Goal: Task Accomplishment & Management: Manage account settings

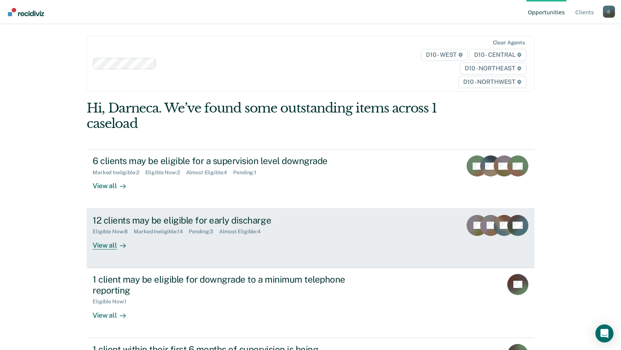
click at [99, 248] on div "View all" at bounding box center [114, 242] width 42 height 15
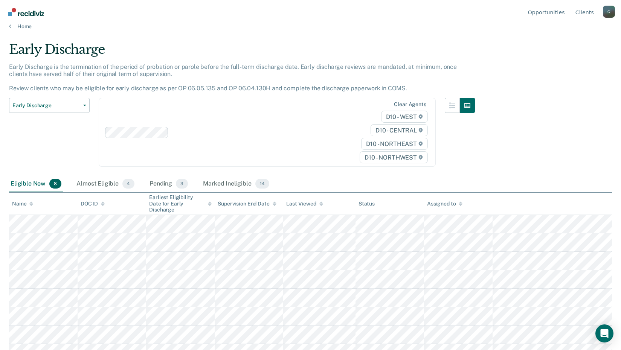
scroll to position [19, 0]
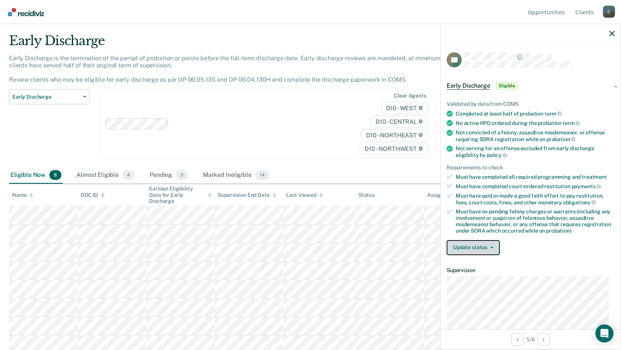
click at [494, 248] on button "Update status" at bounding box center [472, 247] width 53 height 15
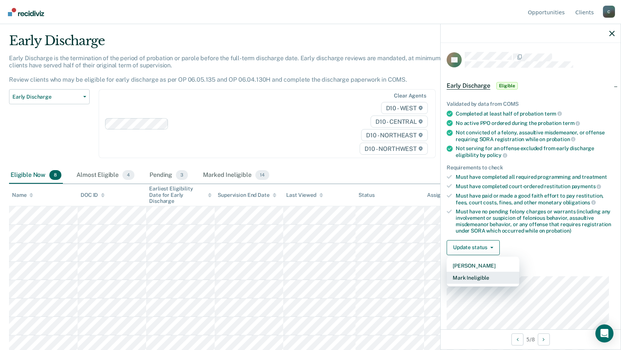
click at [474, 274] on button "Mark Ineligible" at bounding box center [482, 278] width 73 height 12
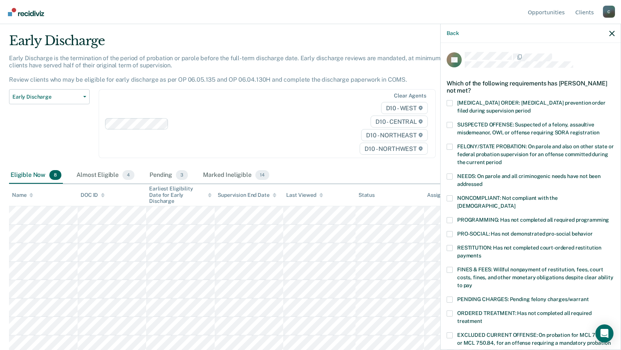
click at [452, 245] on span at bounding box center [449, 248] width 6 height 6
click at [481, 253] on input "RESTITUTION: Has not completed court-ordered restitution payments" at bounding box center [481, 253] width 0 height 0
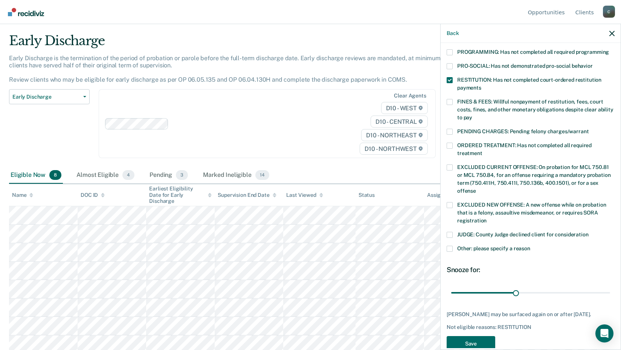
scroll to position [183, 0]
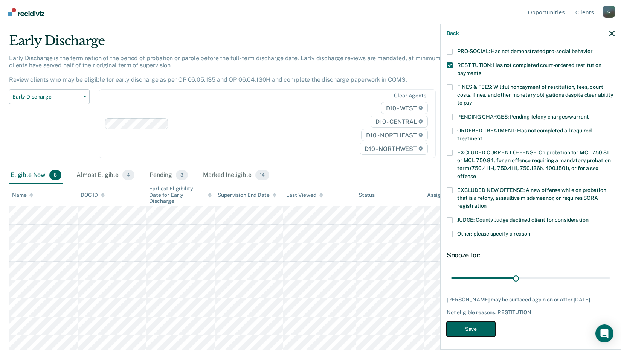
click at [475, 326] on button "Save" at bounding box center [470, 328] width 49 height 15
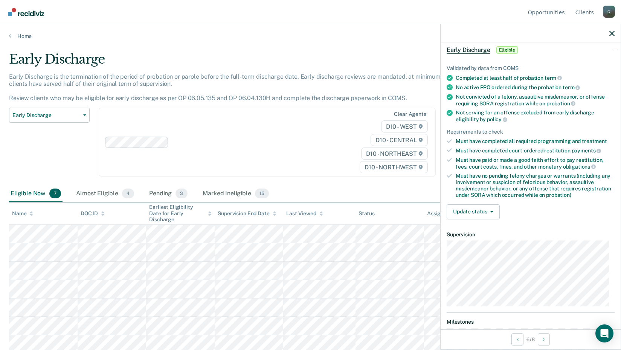
scroll to position [75, 0]
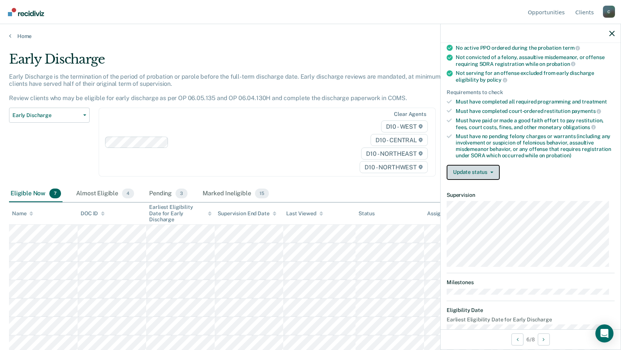
click at [495, 175] on button "Update status" at bounding box center [472, 172] width 53 height 15
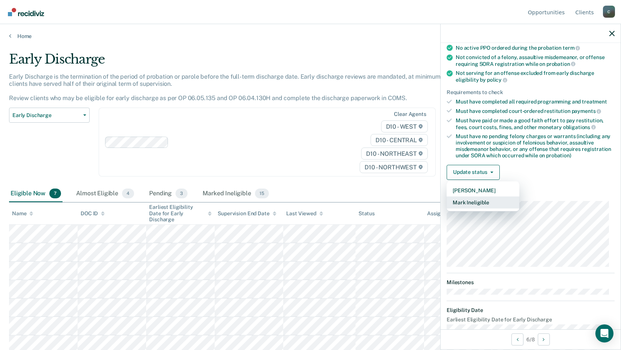
click at [475, 201] on button "Mark Ineligible" at bounding box center [482, 203] width 73 height 12
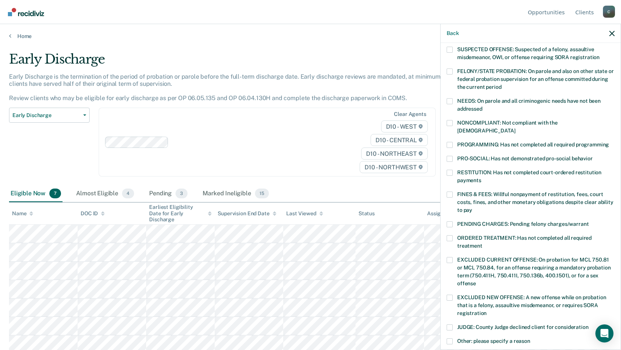
click at [448, 170] on span at bounding box center [449, 173] width 6 height 6
click at [481, 178] on input "RESTITUTION: Has not completed court-ordered restitution payments" at bounding box center [481, 178] width 0 height 0
click at [450, 142] on span at bounding box center [449, 145] width 6 height 6
click at [609, 142] on input "PROGRAMMING: Has not completed all required programming" at bounding box center [609, 142] width 0 height 0
click at [450, 142] on span at bounding box center [449, 145] width 6 height 6
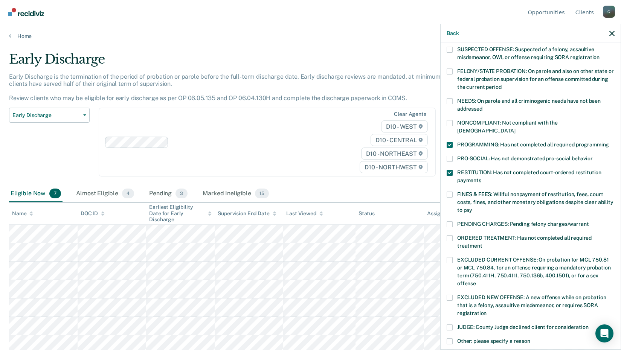
click at [609, 142] on input "PROGRAMMING: Has not completed all required programming" at bounding box center [609, 142] width 0 height 0
click at [449, 123] on span at bounding box center [449, 123] width 6 height 6
click at [515, 128] on input "NONCOMPLIANT: Not compliant with the [DEMOGRAPHIC_DATA]" at bounding box center [515, 128] width 0 height 0
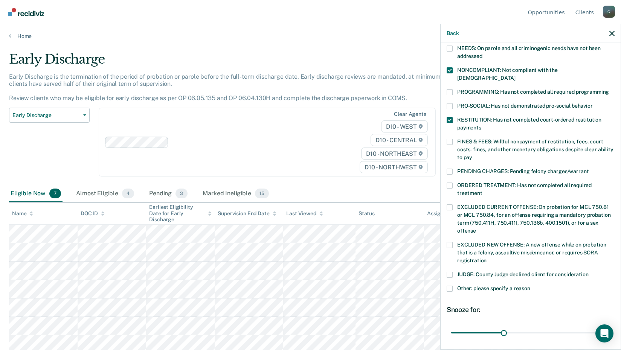
scroll to position [183, 0]
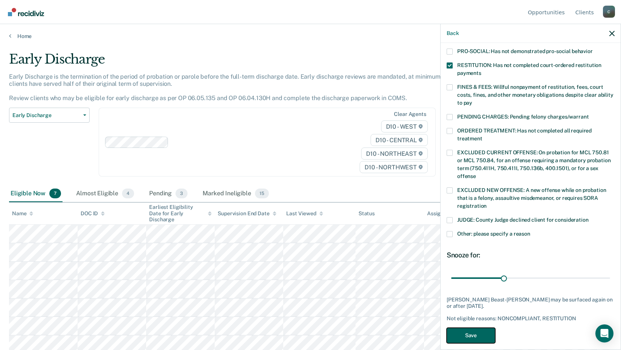
click at [480, 328] on button "Save" at bounding box center [470, 335] width 49 height 15
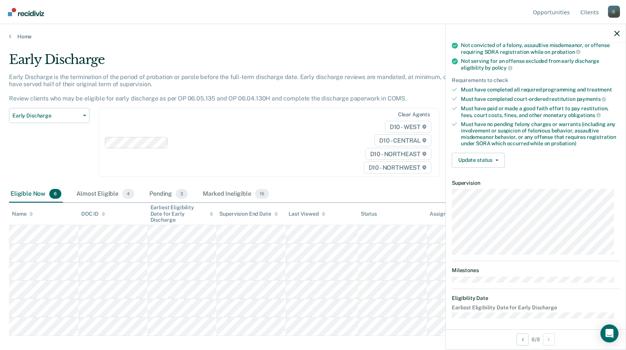
scroll to position [91, 0]
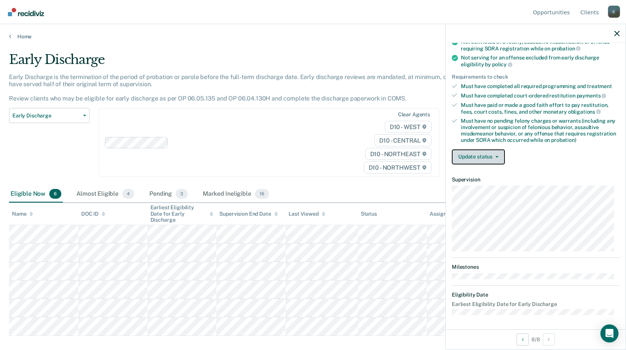
click at [500, 161] on button "Update status" at bounding box center [478, 156] width 53 height 15
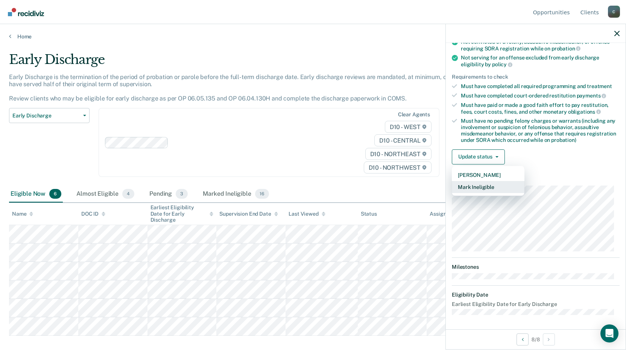
click at [488, 184] on button "Mark Ineligible" at bounding box center [488, 187] width 73 height 12
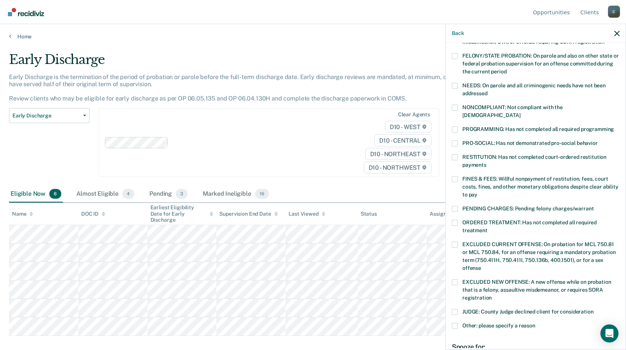
click at [458, 154] on label "RESTITUTION: Has not completed court-ordered restitution payments" at bounding box center [536, 162] width 168 height 16
click at [487, 162] on input "RESTITUTION: Has not completed court-ordered restitution payments" at bounding box center [487, 162] width 0 height 0
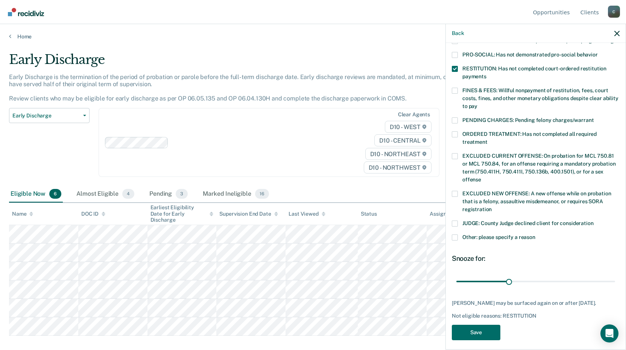
scroll to position [183, 0]
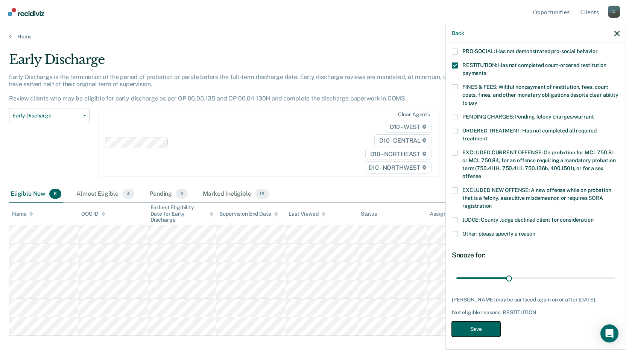
click at [492, 329] on button "Save" at bounding box center [476, 328] width 49 height 15
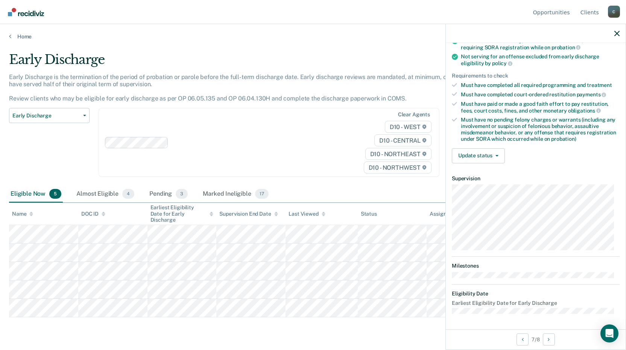
scroll to position [99, 0]
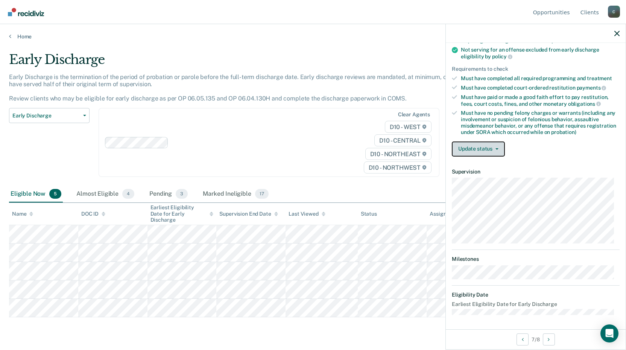
click at [500, 149] on button "Update status" at bounding box center [478, 149] width 53 height 15
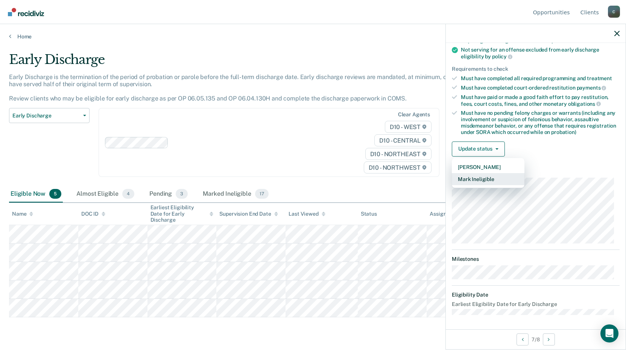
click at [484, 175] on button "Mark Ineligible" at bounding box center [488, 179] width 73 height 12
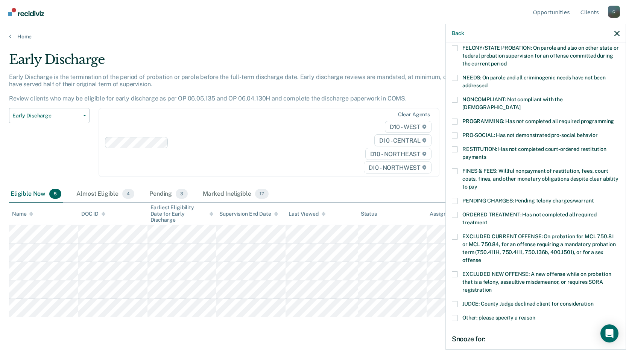
click at [458, 119] on label "PROGRAMMING: Has not completed all required programming" at bounding box center [536, 123] width 168 height 8
click at [614, 119] on input "PROGRAMMING: Has not completed all required programming" at bounding box center [614, 119] width 0 height 0
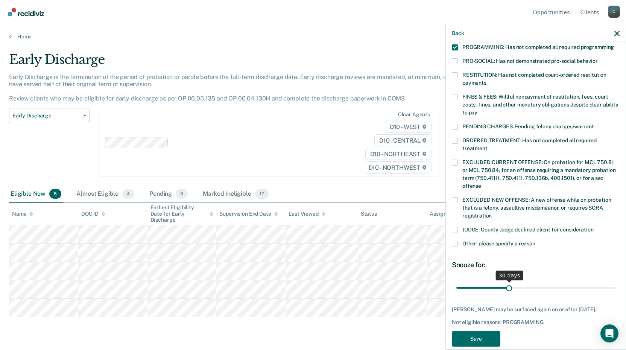
scroll to position [176, 0]
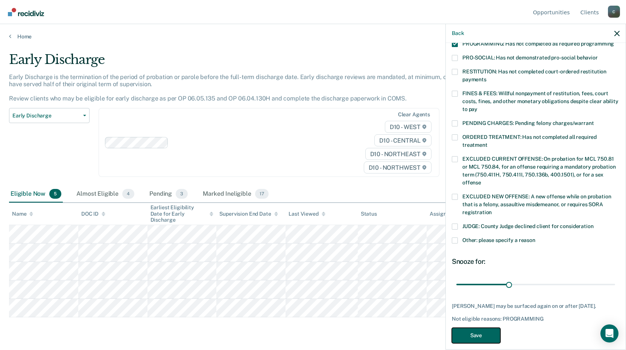
click at [481, 328] on button "Save" at bounding box center [476, 335] width 49 height 15
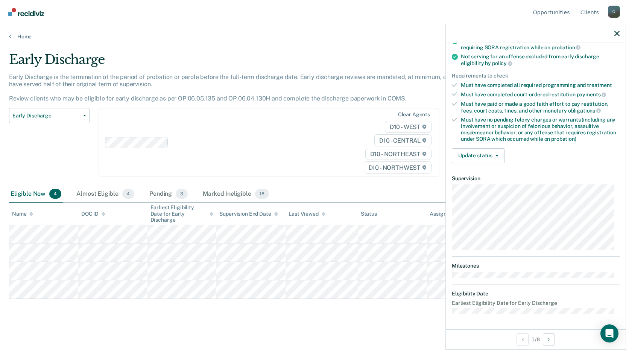
scroll to position [91, 0]
click at [499, 155] on button "Update status" at bounding box center [478, 156] width 53 height 15
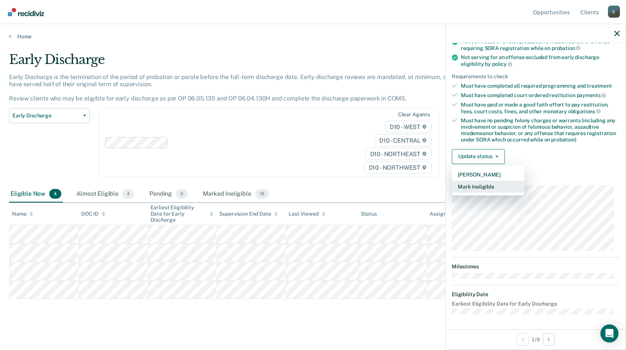
click at [490, 183] on button "Mark Ineligible" at bounding box center [488, 187] width 73 height 12
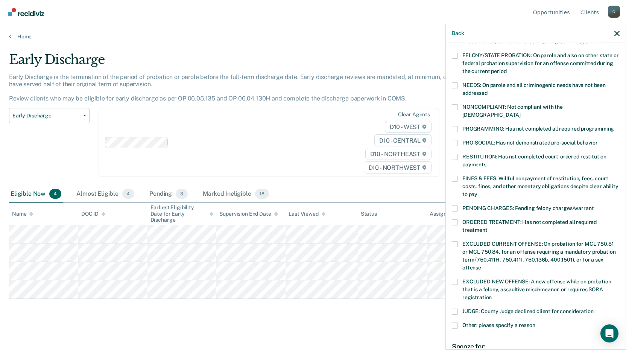
click at [456, 106] on span at bounding box center [455, 107] width 6 height 6
click at [521, 112] on input "NONCOMPLIANT: Not compliant with the [DEMOGRAPHIC_DATA]" at bounding box center [521, 112] width 0 height 0
click at [454, 176] on span at bounding box center [455, 179] width 6 height 6
click at [478, 192] on input "FINES & FEES: Willful nonpayment of restitution, fees, court costs, fines, and …" at bounding box center [478, 192] width 0 height 0
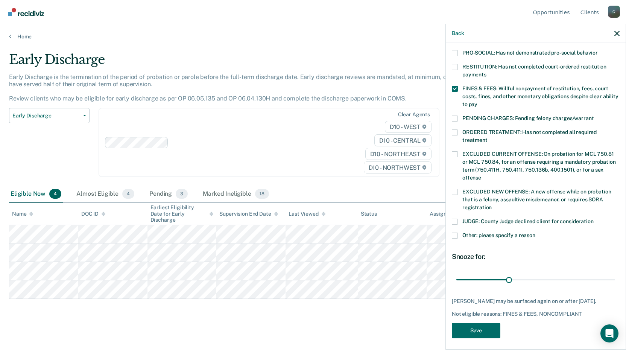
scroll to position [183, 0]
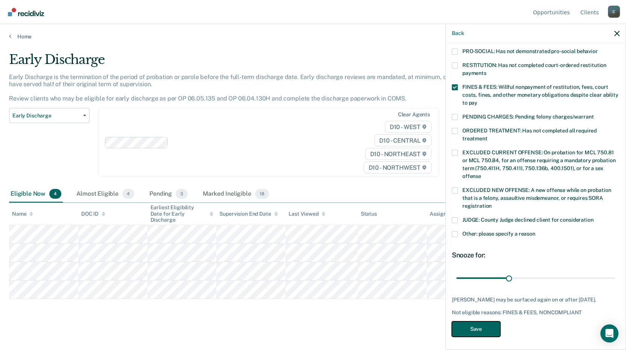
click at [479, 328] on button "Save" at bounding box center [476, 328] width 49 height 15
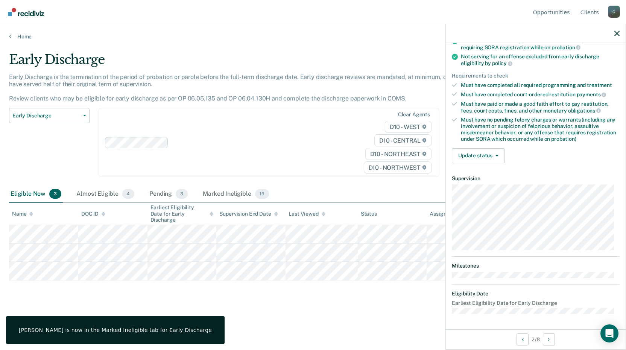
scroll to position [99, 0]
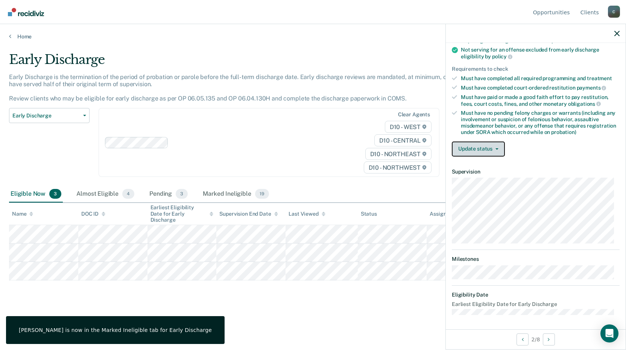
click at [498, 151] on button "Update status" at bounding box center [478, 149] width 53 height 15
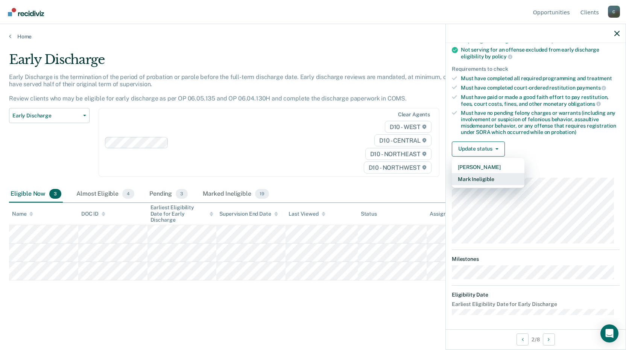
click at [488, 176] on button "Mark Ineligible" at bounding box center [488, 179] width 73 height 12
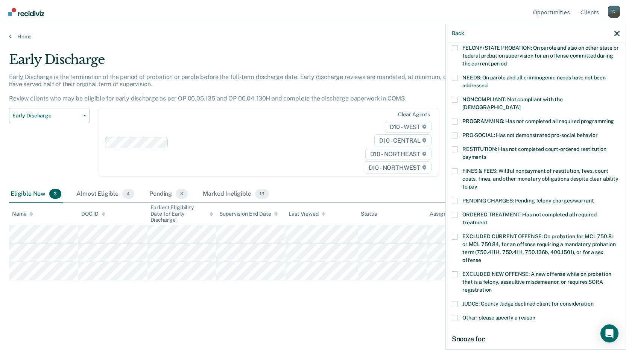
click at [453, 100] on span at bounding box center [455, 100] width 6 height 6
click at [521, 105] on input "NONCOMPLIANT: Not compliant with the [DEMOGRAPHIC_DATA]" at bounding box center [521, 105] width 0 height 0
click at [456, 168] on span at bounding box center [455, 171] width 6 height 6
click at [478, 184] on input "FINES & FEES: Willful nonpayment of restitution, fees, court costs, fines, and …" at bounding box center [478, 184] width 0 height 0
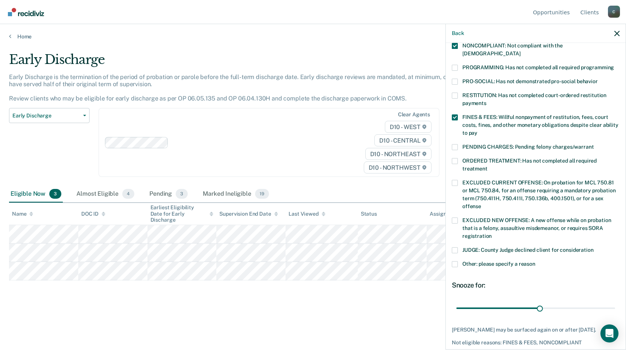
scroll to position [176, 0]
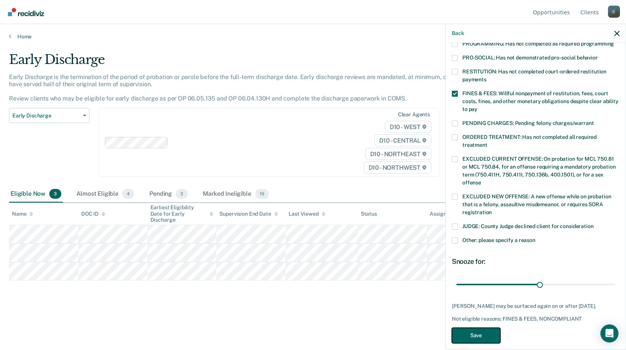
click at [474, 328] on button "Save" at bounding box center [476, 335] width 49 height 15
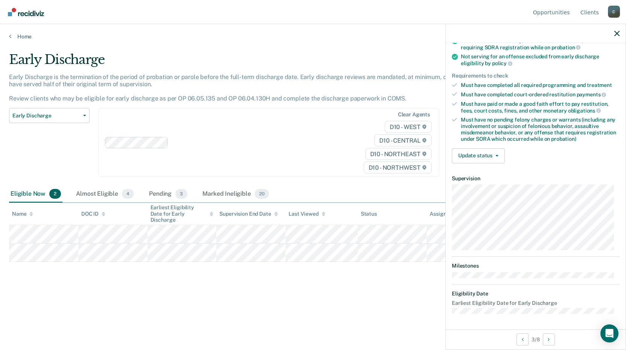
scroll to position [91, 0]
click at [500, 157] on button "Update status" at bounding box center [478, 156] width 53 height 15
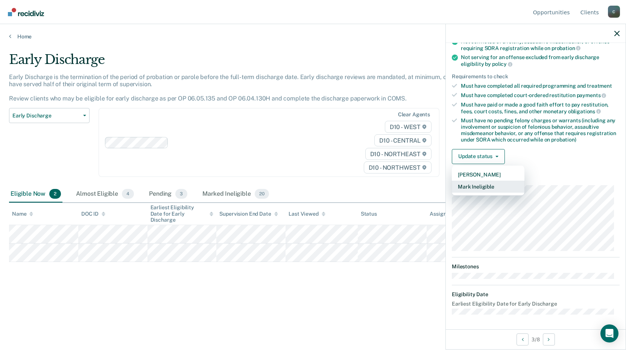
click at [485, 184] on button "Mark Ineligible" at bounding box center [488, 187] width 73 height 12
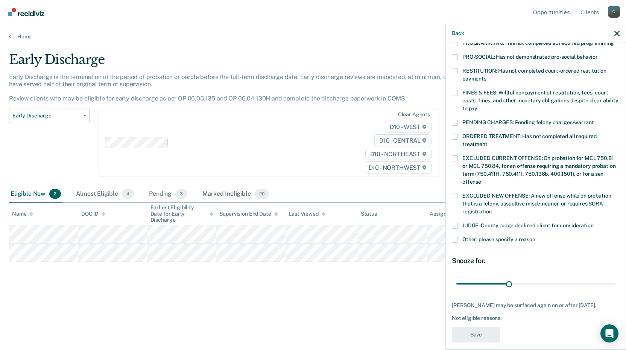
scroll to position [183, 0]
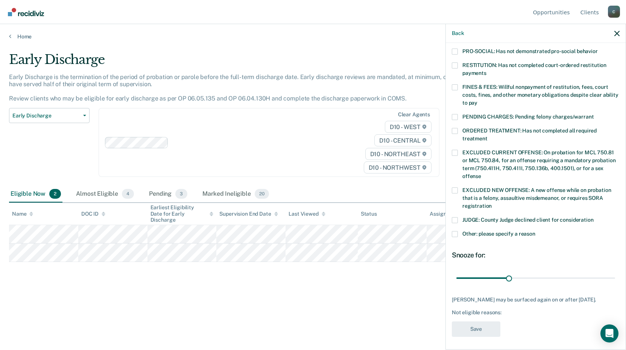
click at [457, 231] on span at bounding box center [455, 234] width 6 height 6
click at [536, 231] on input "Other: please specify a reason" at bounding box center [536, 231] width 0 height 0
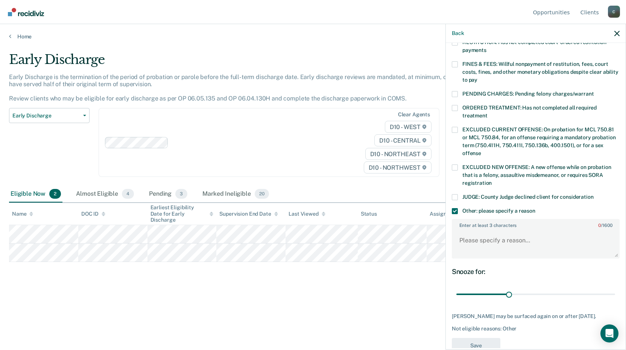
scroll to position [222, 0]
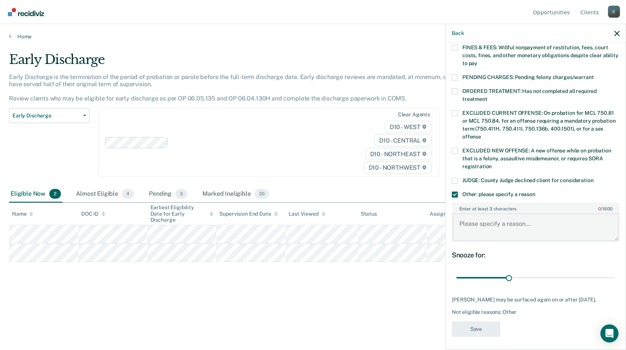
click at [475, 219] on textarea "Enter at least 3 characters 0 / 1600" at bounding box center [536, 227] width 166 height 28
type textarea "Due to nature of offense unable to discharge early."
click at [474, 327] on button "Save" at bounding box center [476, 328] width 49 height 15
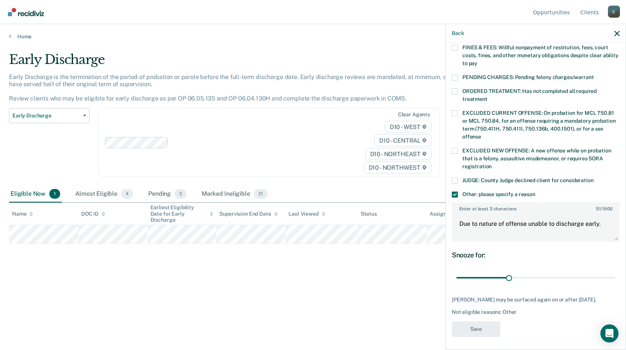
scroll to position [159, 0]
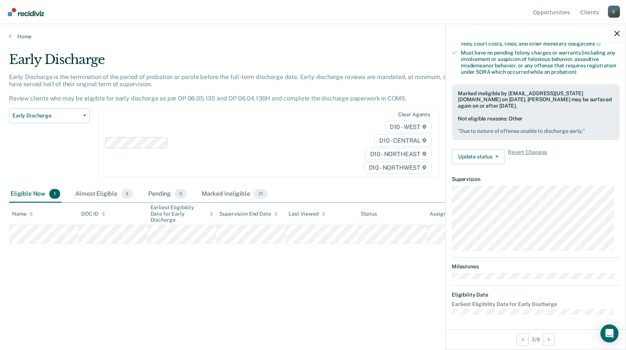
click at [614, 37] on div at bounding box center [536, 33] width 180 height 19
click at [616, 35] on icon "button" at bounding box center [617, 33] width 5 height 5
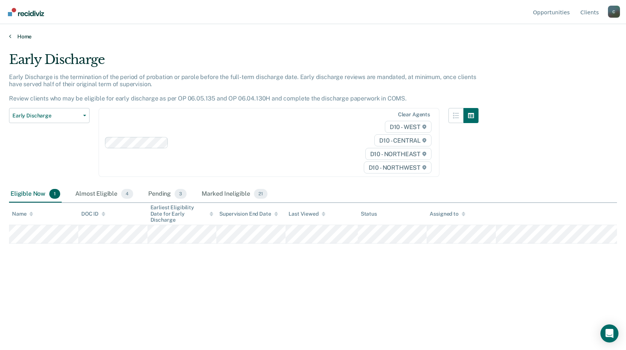
click at [19, 37] on link "Home" at bounding box center [313, 36] width 608 height 7
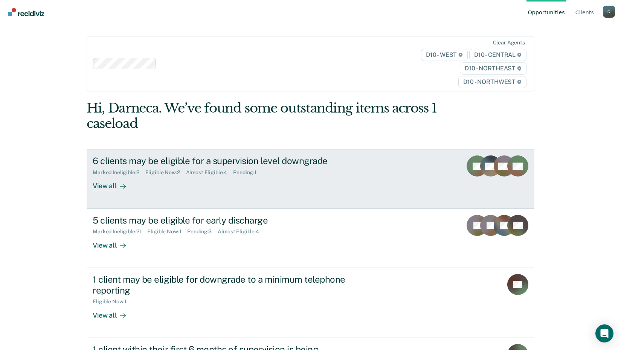
click at [106, 187] on div "View all" at bounding box center [114, 183] width 42 height 15
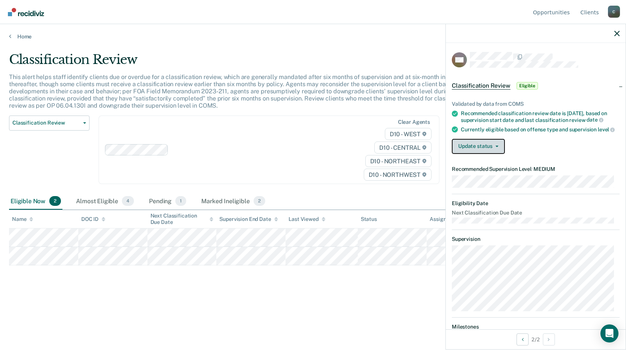
click at [500, 154] on button "Update status" at bounding box center [478, 146] width 53 height 15
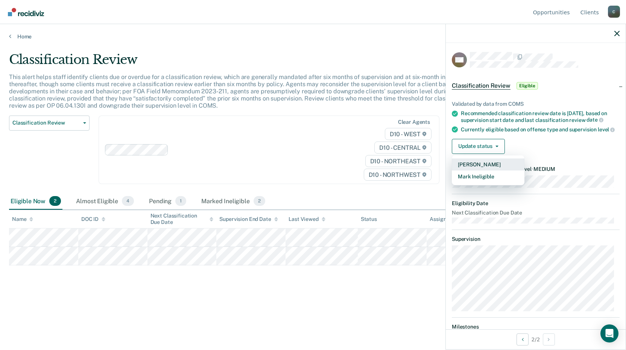
click at [490, 169] on button "[PERSON_NAME]" at bounding box center [488, 164] width 73 height 12
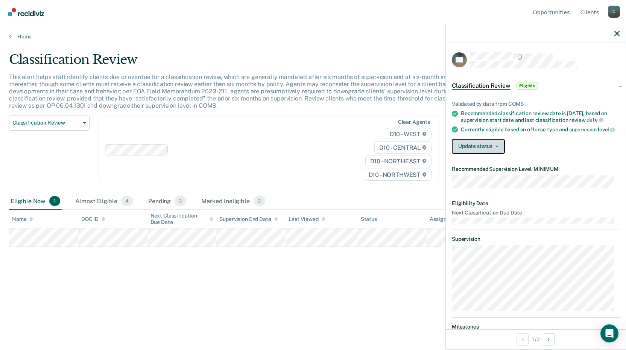
click at [499, 153] on button "Update status" at bounding box center [478, 146] width 53 height 15
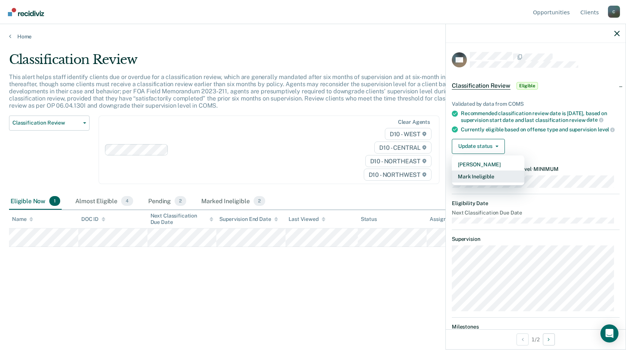
click at [495, 183] on button "Mark Ineligible" at bounding box center [488, 177] width 73 height 12
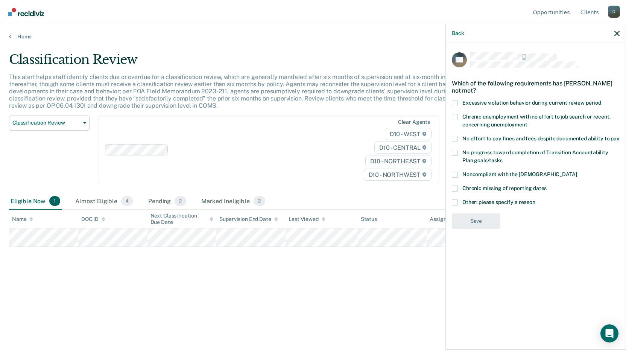
click at [455, 175] on span at bounding box center [455, 175] width 6 height 6
click at [577, 172] on input "Noncompliant with the [DEMOGRAPHIC_DATA]" at bounding box center [577, 172] width 0 height 0
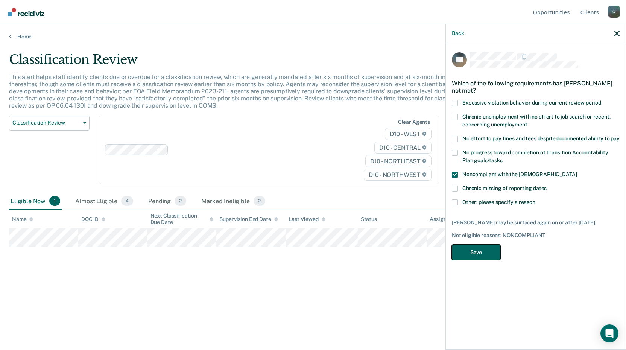
click at [490, 253] on button "Save" at bounding box center [476, 252] width 49 height 15
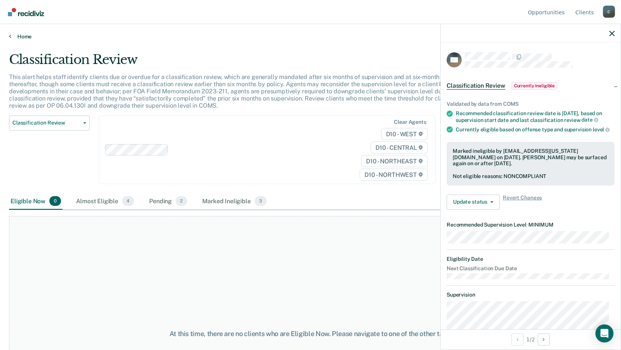
click at [16, 38] on link "Home" at bounding box center [310, 36] width 603 height 7
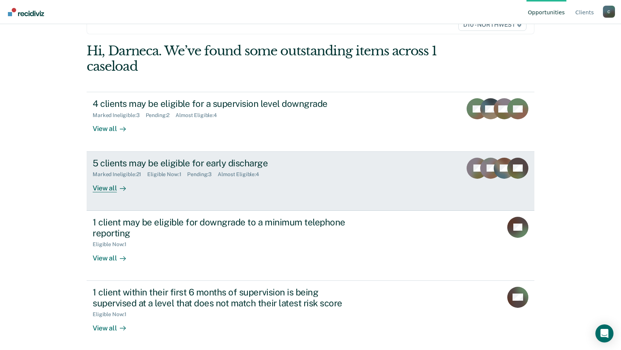
scroll to position [58, 0]
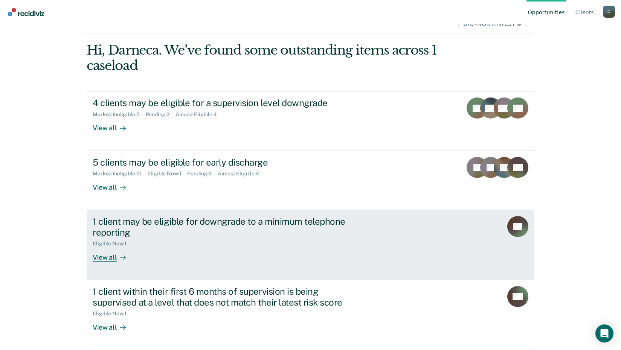
click at [108, 259] on div "View all" at bounding box center [114, 254] width 42 height 15
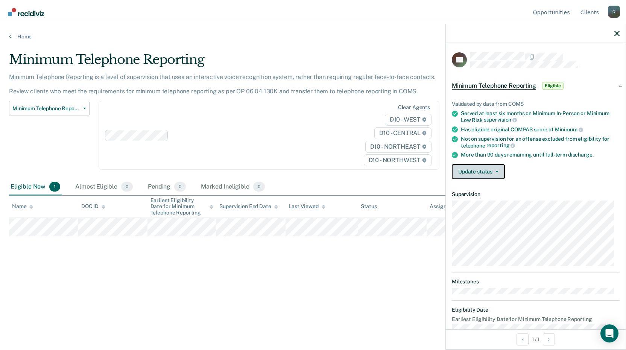
click at [501, 177] on button "Update status" at bounding box center [478, 171] width 53 height 15
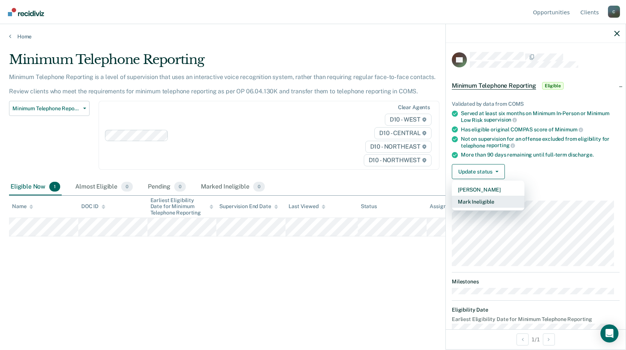
click at [488, 201] on button "Mark Ineligible" at bounding box center [488, 202] width 73 height 12
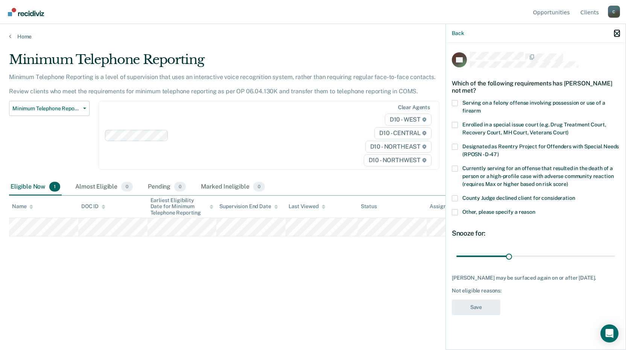
click at [619, 36] on icon "button" at bounding box center [617, 33] width 5 height 5
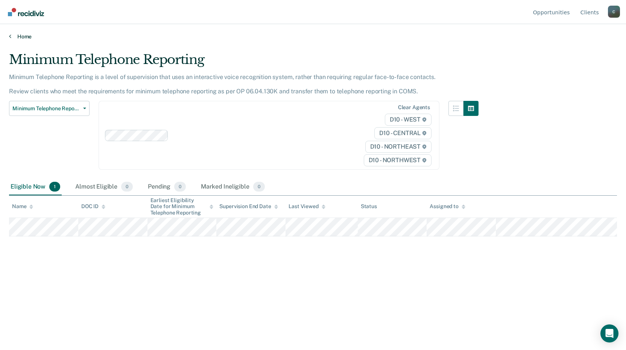
click at [19, 39] on link "Home" at bounding box center [313, 36] width 608 height 7
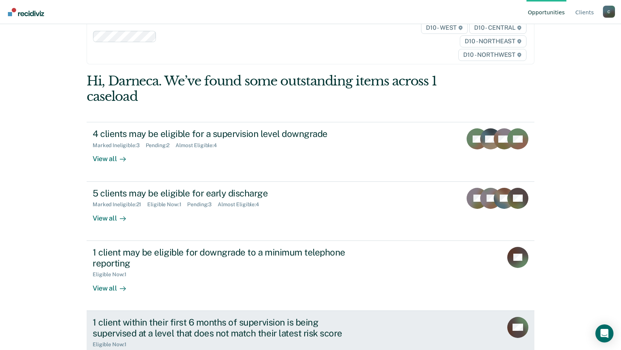
scroll to position [58, 0]
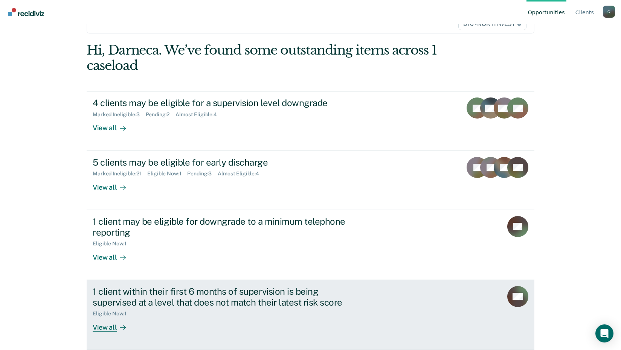
click at [110, 327] on div "View all" at bounding box center [114, 324] width 42 height 15
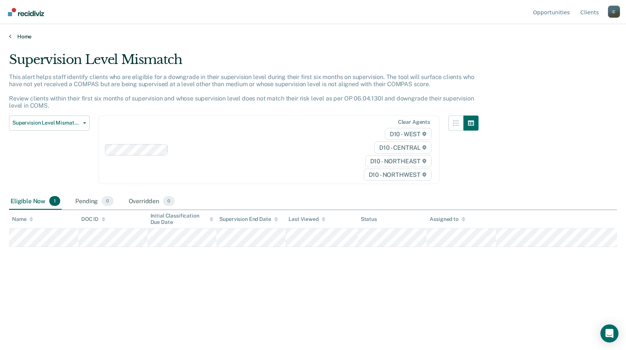
click at [19, 37] on link "Home" at bounding box center [313, 36] width 608 height 7
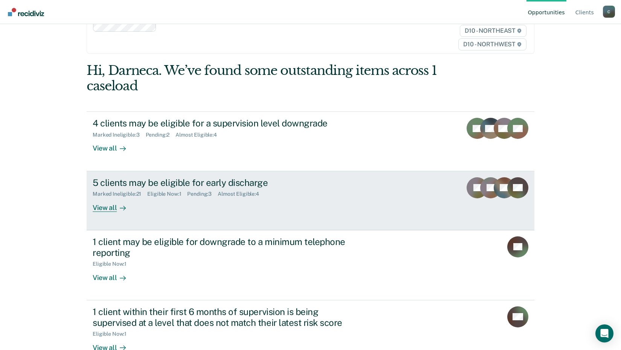
scroll to position [58, 0]
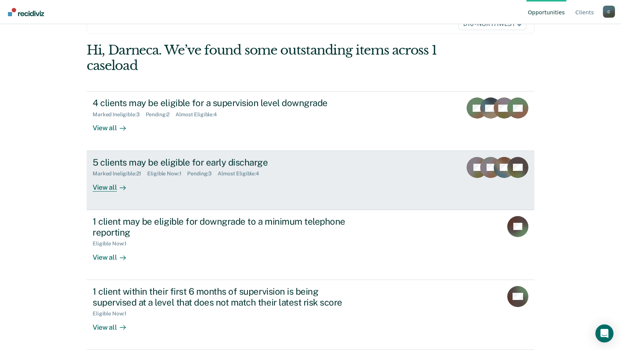
click at [248, 175] on div "Almost Eligible : 4" at bounding box center [241, 174] width 47 height 6
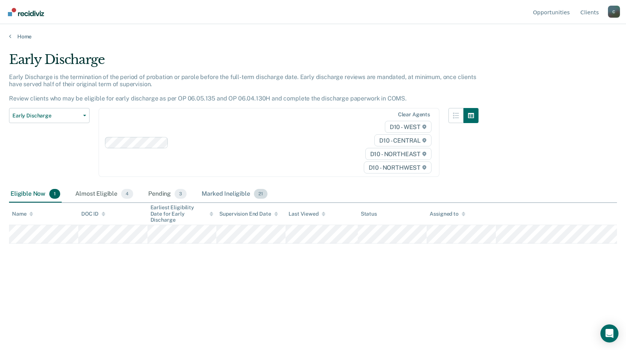
click at [220, 195] on div "Marked Ineligible 21" at bounding box center [234, 194] width 69 height 17
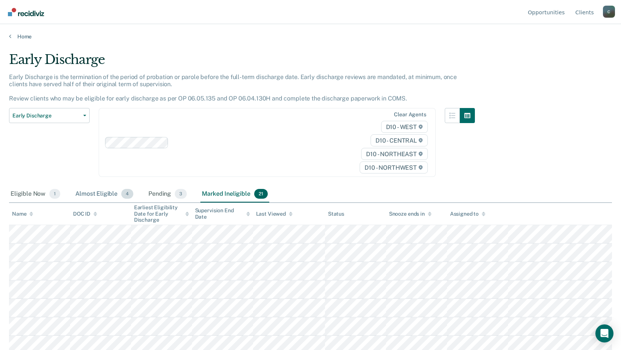
click at [101, 191] on div "Almost Eligible 4" at bounding box center [104, 194] width 61 height 17
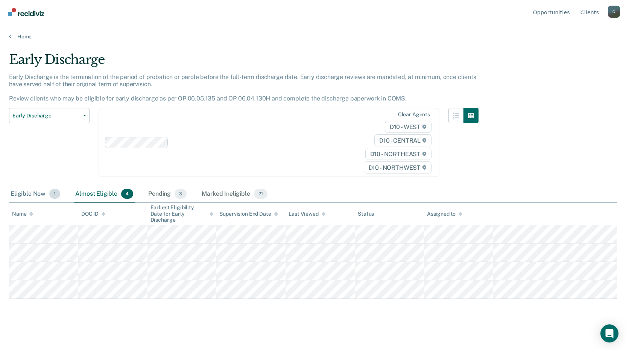
click at [39, 194] on div "Eligible Now 1" at bounding box center [35, 194] width 53 height 17
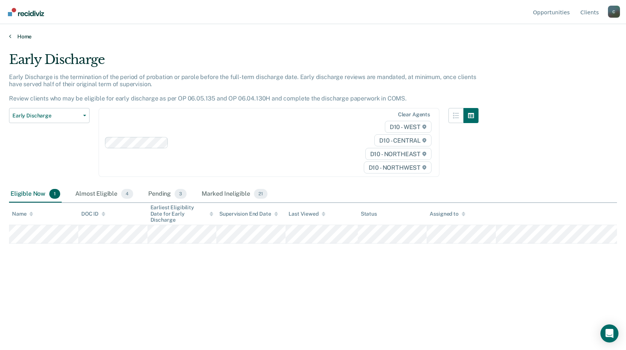
click at [23, 36] on link "Home" at bounding box center [313, 36] width 608 height 7
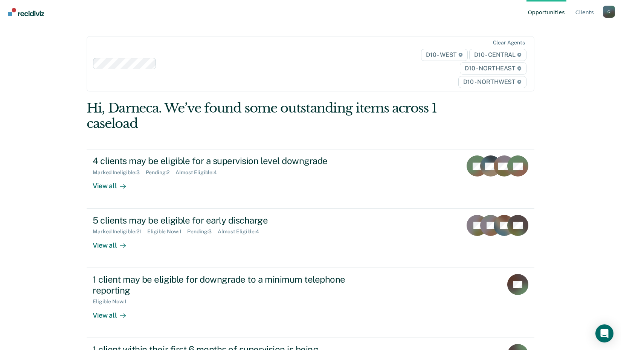
click at [605, 15] on div "C" at bounding box center [609, 12] width 12 height 12
click at [570, 60] on link "Log Out" at bounding box center [578, 59] width 49 height 6
